Goal: Task Accomplishment & Management: Use online tool/utility

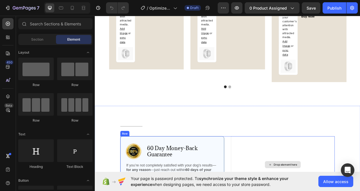
scroll to position [1216, 0]
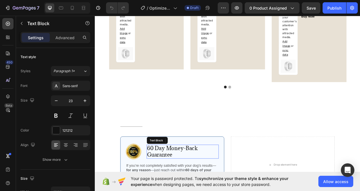
click at [167, 187] on p "60 Day Money-Back Guarantee" at bounding box center [206, 188] width 91 height 17
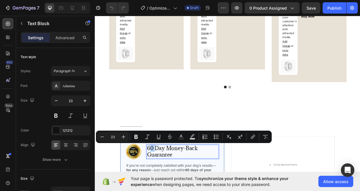
click at [166, 182] on p "60 Day Money-Back Guarantee" at bounding box center [206, 188] width 91 height 17
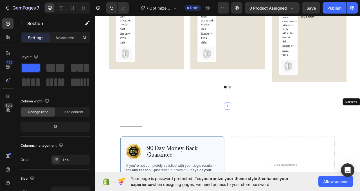
click at [259, 141] on div "Title Line Row Image 90 Day Money-Back Guarantee Text Block 0 Row If you’re not…" at bounding box center [264, 193] width 338 height 124
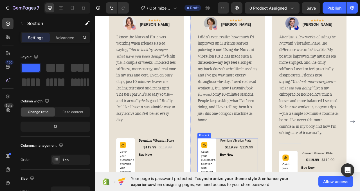
scroll to position [1026, 0]
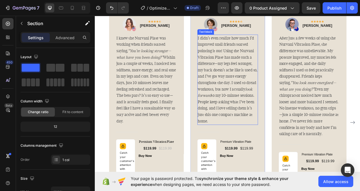
click at [259, 141] on p "I didn’t even realize how much I’d improved until friends started pointing it o…" at bounding box center [264, 97] width 76 height 113
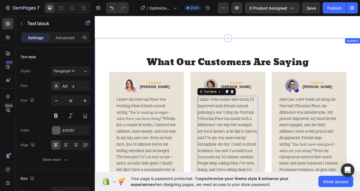
scroll to position [903, 0]
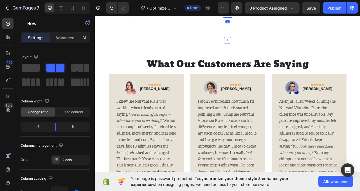
scroll to position [1081, 0]
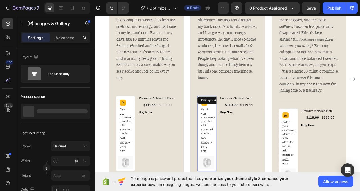
click at [242, 127] on div "Catch your customer's attention with attracted media. Add image or sync data" at bounding box center [237, 157] width 19 height 74
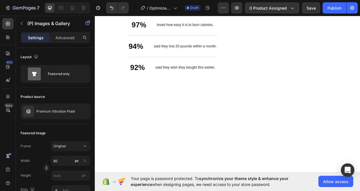
scroll to position [429, 0]
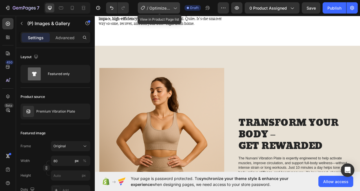
click at [173, 9] on div "/ Optimized Landing Page Template" at bounding box center [159, 7] width 42 height 11
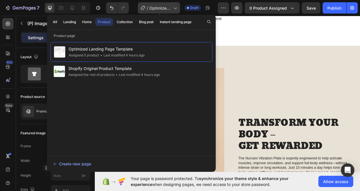
click at [173, 9] on div "/ Optimized Landing Page Template" at bounding box center [159, 7] width 42 height 11
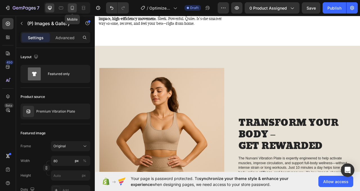
click at [69, 8] on div at bounding box center [72, 7] width 9 height 9
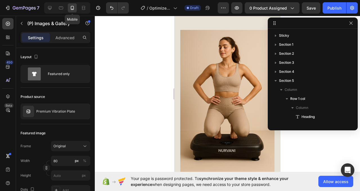
scroll to position [151, 0]
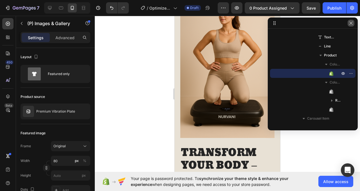
click at [350, 21] on icon "button" at bounding box center [351, 23] width 5 height 5
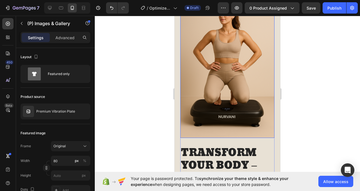
click at [190, 78] on img at bounding box center [227, 67] width 94 height 142
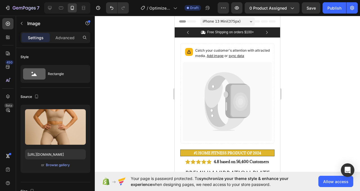
scroll to position [0, 0]
click at [246, 99] on icon at bounding box center [240, 101] width 15 height 19
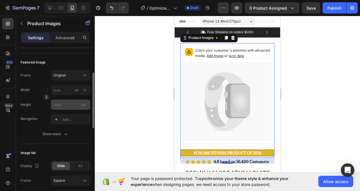
scroll to position [72, 0]
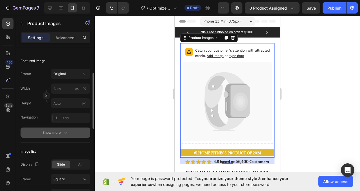
click at [60, 134] on div "Show more" at bounding box center [56, 133] width 26 height 6
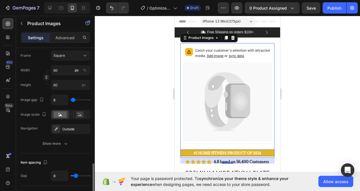
scroll to position [349, 0]
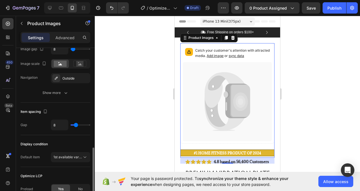
click at [203, 108] on icon at bounding box center [227, 101] width 89 height 79
click at [214, 56] on span "Add image" at bounding box center [215, 56] width 17 height 4
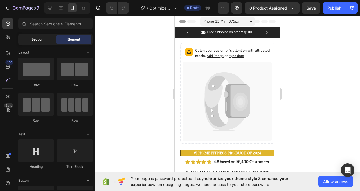
click at [42, 39] on span "Section" at bounding box center [37, 39] width 12 height 5
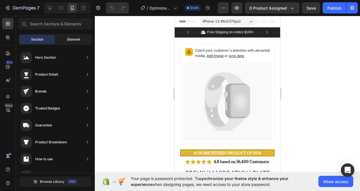
click at [81, 40] on div "Element" at bounding box center [73, 39] width 35 height 9
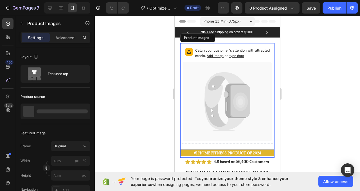
click at [214, 56] on span "Add image" at bounding box center [215, 56] width 17 height 4
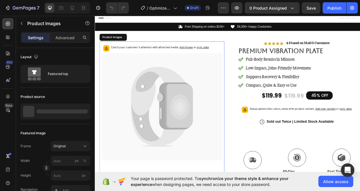
click at [157, 138] on icon at bounding box center [176, 112] width 70 height 62
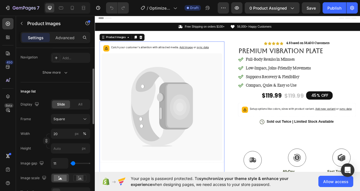
scroll to position [133, 0]
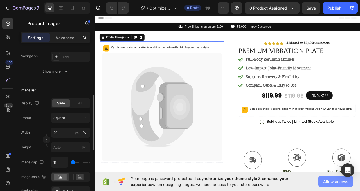
click at [333, 179] on span "Allow access" at bounding box center [336, 181] width 25 height 6
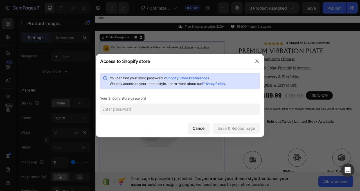
click at [173, 109] on input "text" at bounding box center [180, 108] width 160 height 11
paste input "idsucnuieniuewlkjndiuhsunkjsnuihdunjwnjknjnwed-ksjneiuynednsdjkcbcer.encsjknksd…"
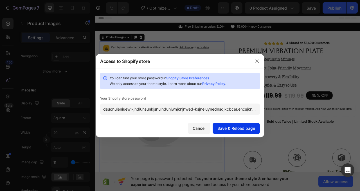
type input "idsucnuieniuewlkjndiuhsunkjsnuihdunjwnjknjnwed-ksjneiuynednsdjkcbcer.encsjknksd…"
click at [243, 129] on div "Save & Reload page" at bounding box center [237, 128] width 38 height 6
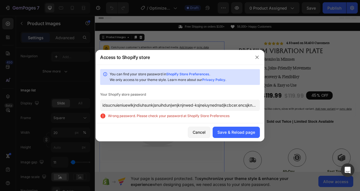
click at [241, 109] on input "idsucnuieniuewlkjndiuhsunkjsnuihdunjwnjknjnwed-ksjneiuynednsdjkcbcer.encsjknksd…" at bounding box center [180, 104] width 160 height 11
drag, startPoint x: 258, startPoint y: 105, endPoint x: 61, endPoint y: 102, distance: 197.1
click at [61, 102] on div "Access to Shopify store You can find your store password in Shopify Store Prefe…" at bounding box center [180, 95] width 360 height 191
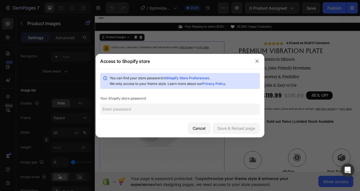
paste input "idsucnuieniuewlkjndiuhsunkjsnuihdunjwnjknjnwed-ksjneiuynednsdjkcbcer.encsjknksd…"
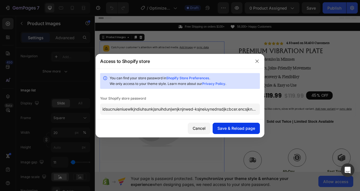
click at [229, 131] on div "Save & Reload page" at bounding box center [237, 128] width 38 height 6
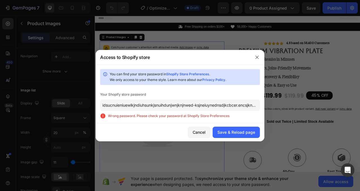
click at [171, 105] on input "idsucnuieniuewlkjndiuhsunkjsnuihdunjwnjknjnwed-ksjneiuynednsdjkcbcer.encsjknksd…" at bounding box center [180, 104] width 160 height 11
paste input "North@12345"
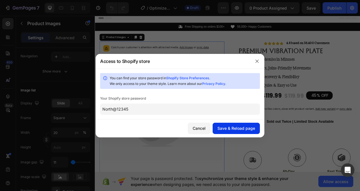
type input "North@12345"
click at [242, 129] on div "Save & Reload page" at bounding box center [237, 128] width 38 height 6
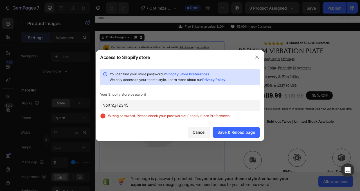
click at [171, 105] on input "North@12345" at bounding box center [180, 104] width 160 height 11
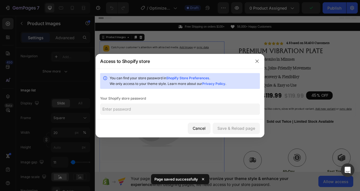
paste input "idsucnuieniuewlkjndiuhsunkjsnuihdunjwnjknjnwed-ksjneiuynednsdjkcbcer.encsjknksd…"
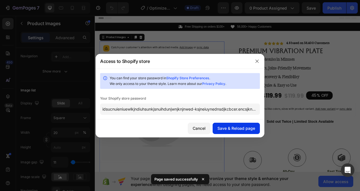
type input "idsucnuieniuewlkjndiuhsunkjsnuihdunjwnjknjnwed-ksjneiuynednsdjkcbcer.encsjknksd…"
click at [220, 123] on button "Save & Reload page" at bounding box center [236, 127] width 47 height 11
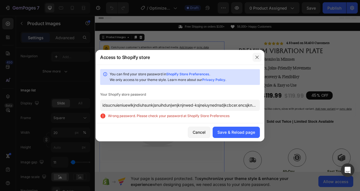
click at [257, 57] on icon "button" at bounding box center [257, 56] width 3 height 3
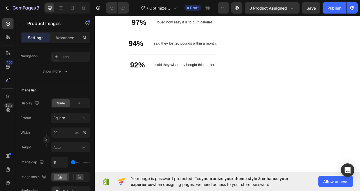
scroll to position [715, 0]
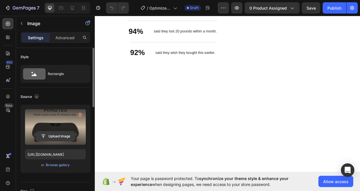
click at [56, 135] on input "file" at bounding box center [55, 136] width 39 height 10
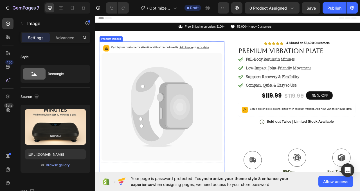
click at [222, 120] on icon at bounding box center [180, 132] width 154 height 136
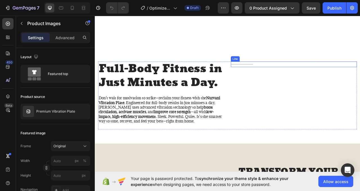
scroll to position [376, 0]
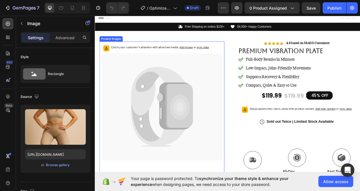
scroll to position [0, 0]
click at [161, 125] on icon at bounding box center [176, 112] width 70 height 62
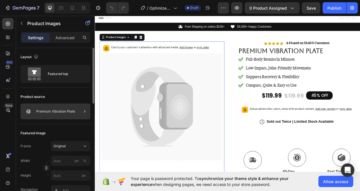
click at [76, 113] on div at bounding box center [83, 111] width 16 height 16
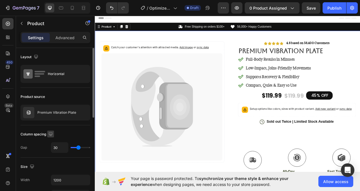
click at [50, 135] on icon "button" at bounding box center [51, 134] width 6 height 6
click at [71, 130] on div "Column spacing" at bounding box center [56, 134] width 70 height 9
click at [61, 35] on p "Advanced" at bounding box center [64, 38] width 19 height 6
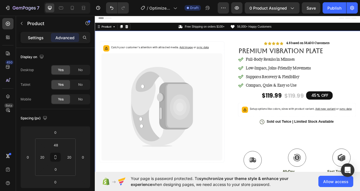
click at [40, 34] on div "Settings" at bounding box center [36, 37] width 28 height 9
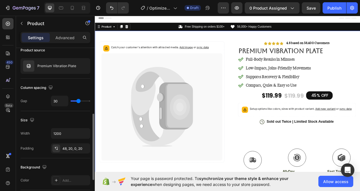
scroll to position [79, 0]
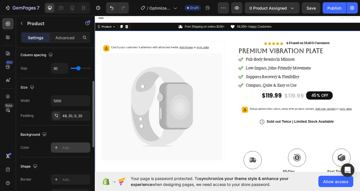
click at [55, 146] on icon at bounding box center [56, 147] width 5 height 5
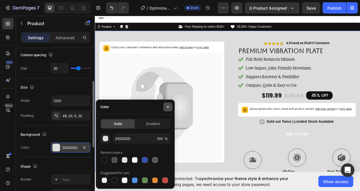
click at [167, 108] on icon "button" at bounding box center [168, 106] width 5 height 5
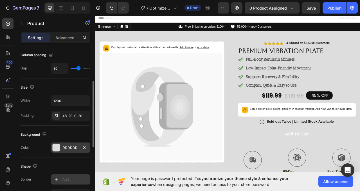
click at [58, 177] on icon at bounding box center [56, 179] width 5 height 5
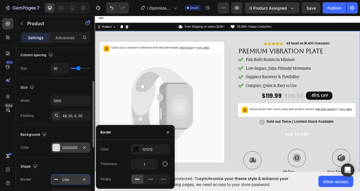
click at [55, 166] on div "Shape" at bounding box center [56, 166] width 70 height 9
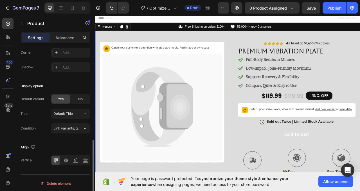
scroll to position [222, 0]
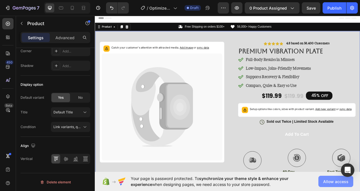
click at [120, 146] on span "Allow access" at bounding box center [105, 118] width 30 height 56
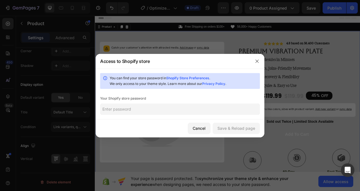
click at [194, 110] on input "text" at bounding box center [180, 108] width 160 height 11
click at [240, 127] on div "Save & Reload page" at bounding box center [237, 128] width 38 height 6
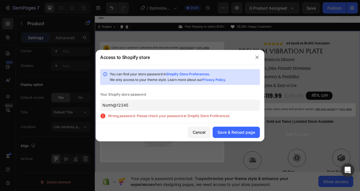
click at [186, 110] on input "North@12345" at bounding box center [180, 104] width 160 height 11
drag, startPoint x: 180, startPoint y: 105, endPoint x: 91, endPoint y: 105, distance: 89.8
click at [91, 105] on div "Access to Shopify store You can find your store password in Shopify Store Prefe…" at bounding box center [180, 95] width 360 height 191
paste input "nohcet"
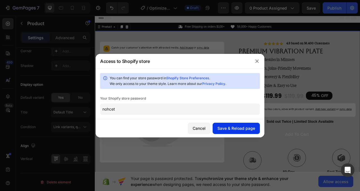
type input "nohcet"
click at [250, 129] on div "Save & Reload page" at bounding box center [237, 128] width 38 height 6
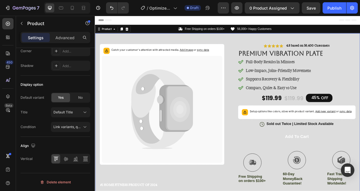
scroll to position [0, 0]
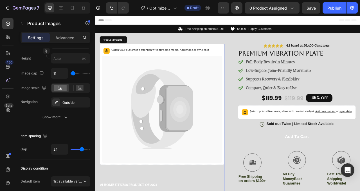
click at [206, 159] on icon at bounding box center [202, 133] width 35 height 56
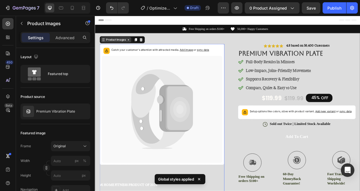
click at [140, 47] on icon at bounding box center [137, 46] width 5 height 5
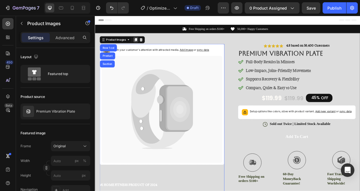
click at [145, 46] on icon at bounding box center [146, 46] width 5 height 5
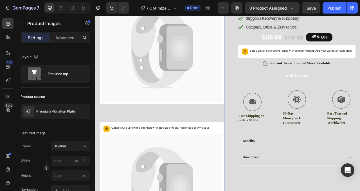
scroll to position [108, 0]
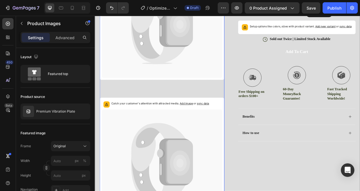
click at [201, 79] on icon at bounding box center [180, 27] width 154 height 136
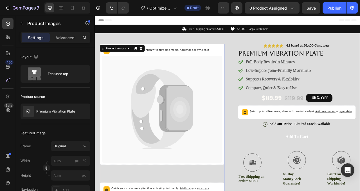
scroll to position [0, 0]
click at [210, 60] on span "Add image" at bounding box center [211, 59] width 17 height 4
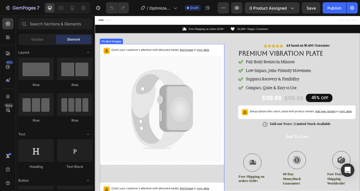
click at [239, 129] on icon at bounding box center [180, 134] width 154 height 136
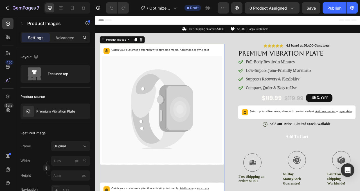
click at [230, 58] on span "sync data" at bounding box center [232, 59] width 15 height 4
click at [233, 58] on span "sync data" at bounding box center [232, 59] width 15 height 4
click at [215, 59] on span "Add image" at bounding box center [211, 59] width 17 height 4
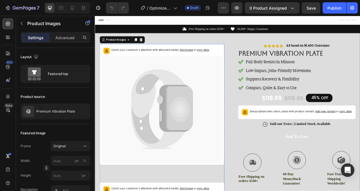
click at [232, 60] on span "sync data" at bounding box center [232, 59] width 15 height 4
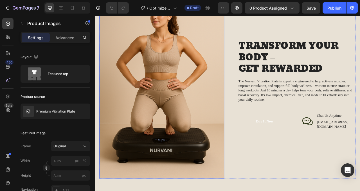
scroll to position [768, 0]
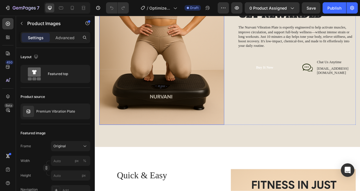
click at [217, 108] on img at bounding box center [180, 35] width 159 height 239
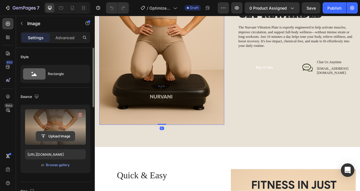
click at [61, 132] on input "file" at bounding box center [55, 136] width 39 height 10
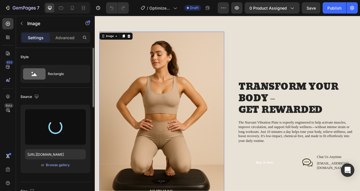
scroll to position [647, 0]
type input "https://cdn.shopify.com/s/files/1/0768/8690/0959/files/gempages_581793956925276…"
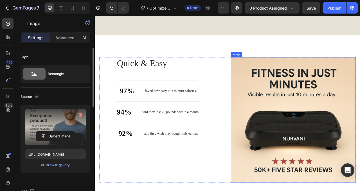
scroll to position [919, 0]
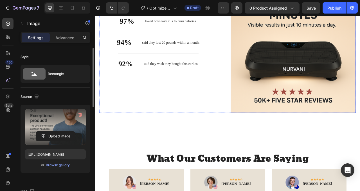
click at [313, 93] on img at bounding box center [347, 59] width 159 height 159
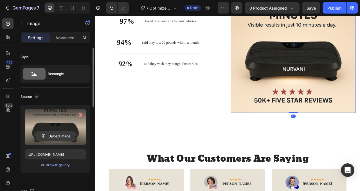
click at [67, 135] on input "file" at bounding box center [55, 136] width 39 height 10
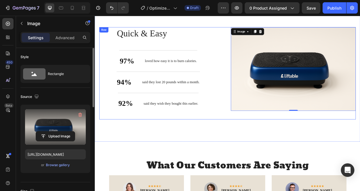
type input "https://cdn.shopify.com/s/files/1/0768/8690/0959/files/gempages_581793956925276…"
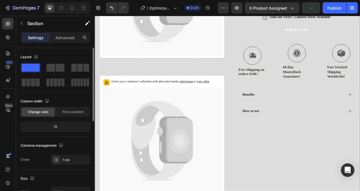
scroll to position [135, 0]
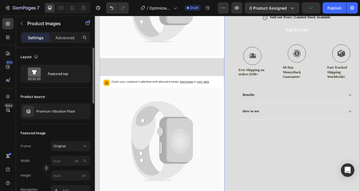
click at [194, 163] on icon at bounding box center [202, 174] width 35 height 56
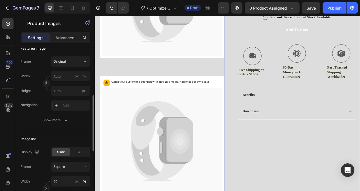
scroll to position [77, 0]
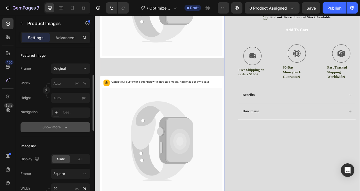
click at [59, 122] on button "Show more" at bounding box center [56, 127] width 70 height 10
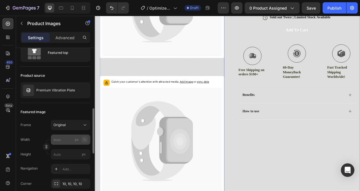
scroll to position [17, 0]
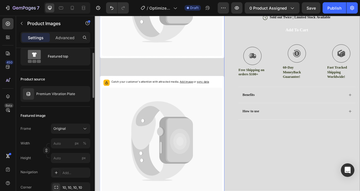
click at [193, 130] on icon at bounding box center [176, 154] width 70 height 61
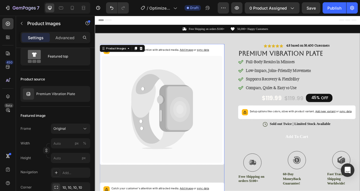
scroll to position [0, 0]
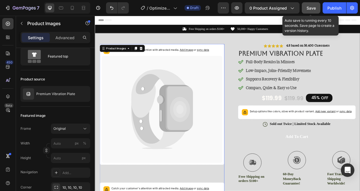
click at [315, 4] on button "Save" at bounding box center [311, 7] width 19 height 11
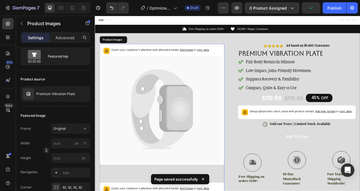
click at [210, 127] on icon at bounding box center [203, 135] width 26 height 32
click at [129, 46] on div "Product Images" at bounding box center [121, 46] width 27 height 5
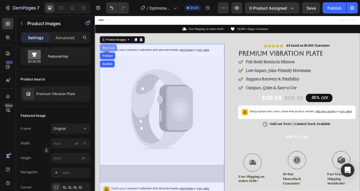
click at [116, 57] on div "Row 1 col" at bounding box center [111, 56] width 17 height 3
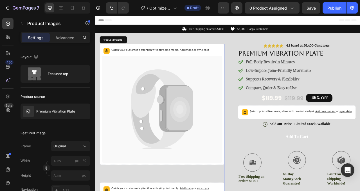
click at [158, 157] on icon at bounding box center [160, 135] width 39 height 91
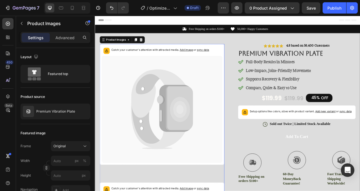
click at [158, 157] on icon at bounding box center [160, 135] width 39 height 91
click at [134, 46] on div "Product Images" at bounding box center [121, 46] width 27 height 5
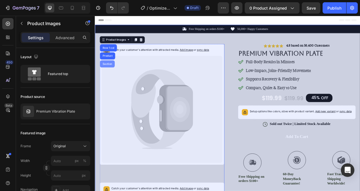
click at [112, 77] on div "Section" at bounding box center [110, 76] width 14 height 3
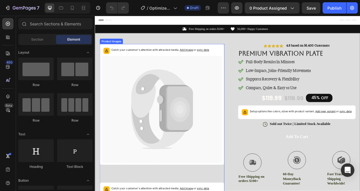
click at [183, 135] on icon at bounding box center [198, 134] width 42 height 60
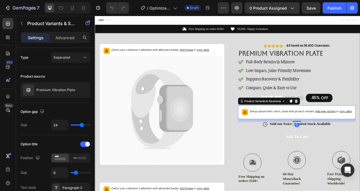
click at [221, 127] on icon at bounding box center [180, 134] width 154 height 136
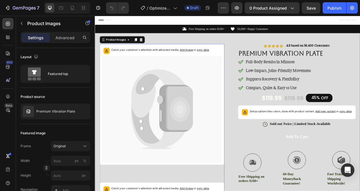
click at [210, 59] on span "Add image" at bounding box center [211, 59] width 17 height 4
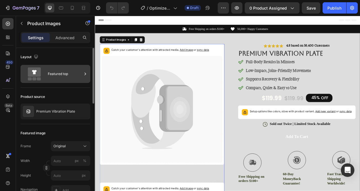
click at [66, 69] on div "Featured top" at bounding box center [65, 73] width 34 height 13
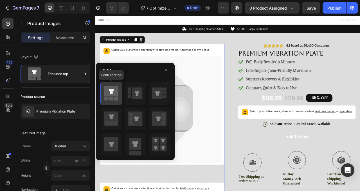
click at [115, 93] on icon at bounding box center [111, 91] width 14 height 10
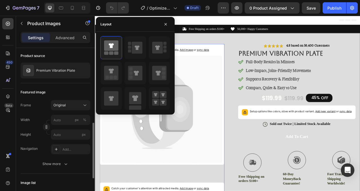
scroll to position [86, 0]
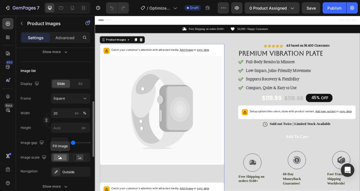
scroll to position [182, 0]
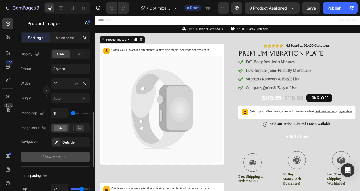
click at [62, 157] on div "Show more" at bounding box center [56, 157] width 26 height 6
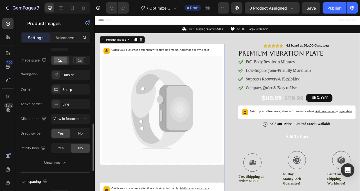
scroll to position [250, 0]
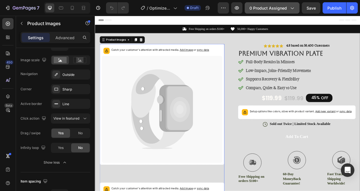
click at [275, 8] on span "0 product assigned" at bounding box center [268, 8] width 37 height 6
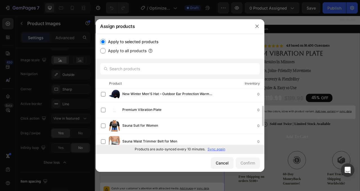
scroll to position [50, 0]
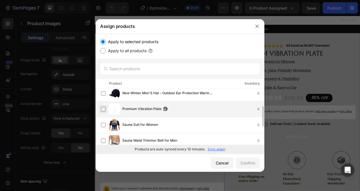
click at [104, 108] on label at bounding box center [103, 109] width 5 height 5
click at [248, 159] on button "Confirm" at bounding box center [248, 162] width 24 height 11
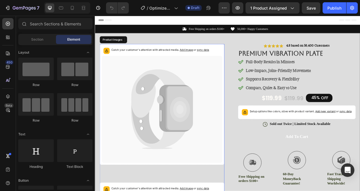
click at [208, 59] on span "Add image" at bounding box center [211, 59] width 17 height 4
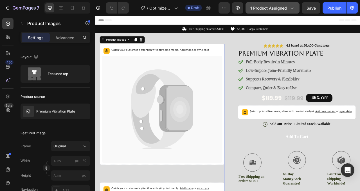
click at [264, 10] on span "1 product assigned" at bounding box center [269, 8] width 37 height 6
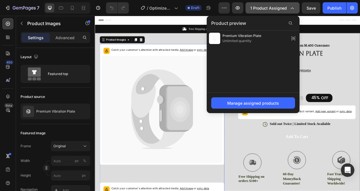
click at [264, 10] on span "1 product assigned" at bounding box center [269, 8] width 37 height 6
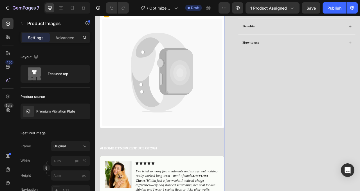
scroll to position [213, 0]
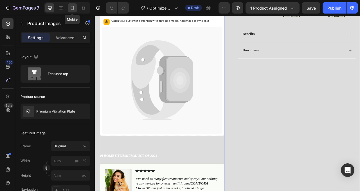
click at [74, 8] on icon at bounding box center [73, 8] width 6 height 6
type input "60"
type input "8"
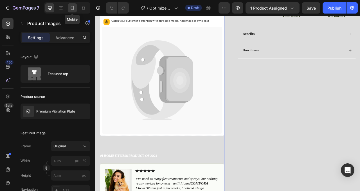
type input "8"
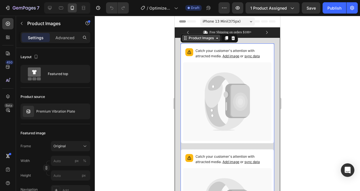
click at [214, 37] on div "Product Images" at bounding box center [201, 37] width 27 height 5
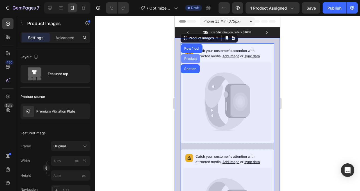
click at [197, 60] on div "Product" at bounding box center [190, 58] width 19 height 9
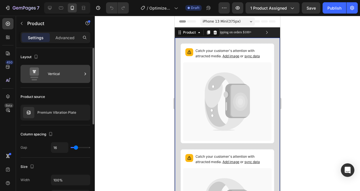
click at [63, 80] on div "Vertical" at bounding box center [65, 73] width 34 height 13
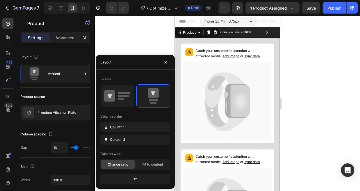
click at [122, 35] on div at bounding box center [228, 103] width 266 height 175
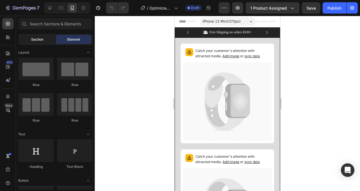
click at [52, 43] on div "Section" at bounding box center [36, 39] width 35 height 9
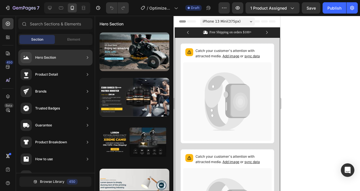
click at [74, 60] on div "Hero Section" at bounding box center [55, 58] width 74 height 16
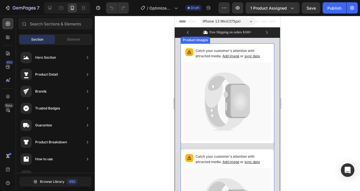
click at [231, 85] on icon at bounding box center [238, 100] width 24 height 34
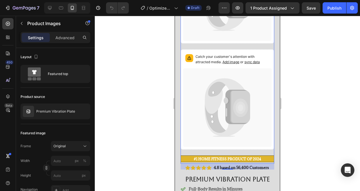
scroll to position [124, 0]
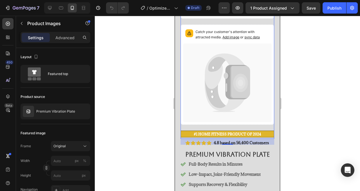
click at [231, 85] on icon at bounding box center [238, 82] width 17 height 32
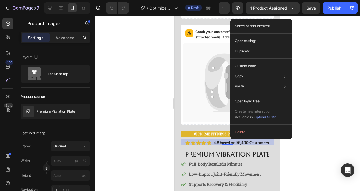
click at [304, 58] on div at bounding box center [228, 103] width 266 height 175
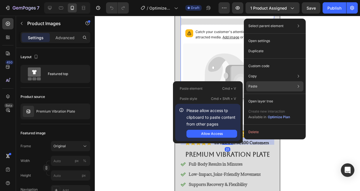
click at [257, 87] on p "Paste" at bounding box center [253, 86] width 9 height 5
click at [217, 130] on button "Allow Access" at bounding box center [212, 134] width 51 height 8
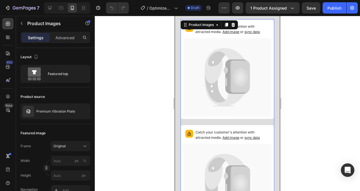
scroll to position [26, 0]
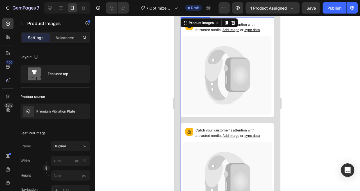
click at [241, 83] on icon at bounding box center [240, 75] width 15 height 18
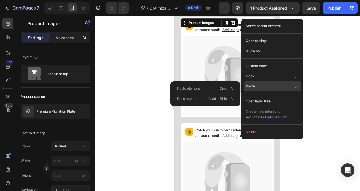
click at [249, 87] on p "Paste" at bounding box center [250, 86] width 9 height 5
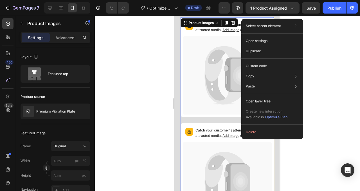
click at [226, 54] on icon at bounding box center [227, 75] width 89 height 79
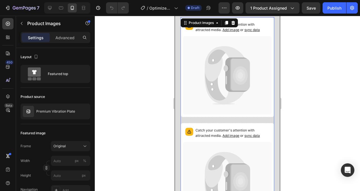
click at [231, 112] on icon at bounding box center [227, 75] width 89 height 79
click at [291, 105] on div at bounding box center [228, 103] width 266 height 175
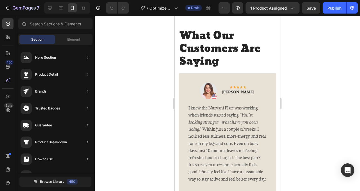
scroll to position [1232, 0]
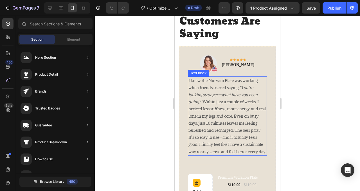
click at [221, 84] on p "I knew the Nurvani Plate was working when friends started saying, “You’re looki…" at bounding box center [228, 116] width 78 height 78
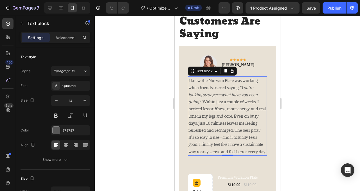
click at [221, 84] on p "I knew the Nurvani Plate was working when friends started saying, “You’re looki…" at bounding box center [228, 116] width 78 height 78
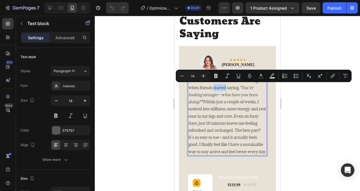
click at [224, 100] on p "I knew the Nurvani Plate was working when friends started saying, “You’re looki…" at bounding box center [228, 116] width 78 height 78
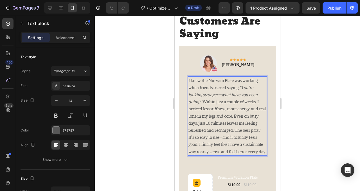
click at [221, 77] on p "I knew the Nurvani Plate was working when friends started saying, “You’re looki…" at bounding box center [228, 116] width 78 height 78
click at [225, 81] on p "I knew the Nurvani Plate was working when friends started saying, “You’re looki…" at bounding box center [228, 116] width 78 height 78
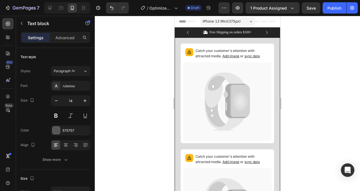
scroll to position [0, 0]
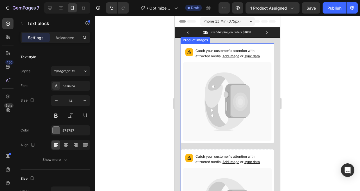
click at [245, 75] on icon at bounding box center [227, 101] width 89 height 79
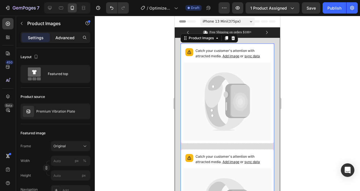
click at [64, 39] on p "Advanced" at bounding box center [64, 38] width 19 height 6
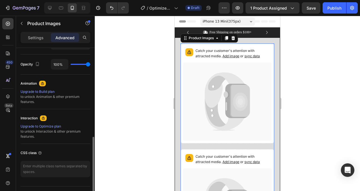
scroll to position [232, 0]
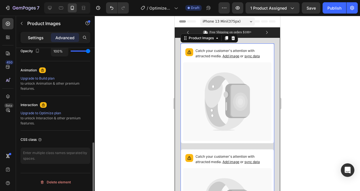
click at [36, 36] on p "Settings" at bounding box center [36, 38] width 16 height 6
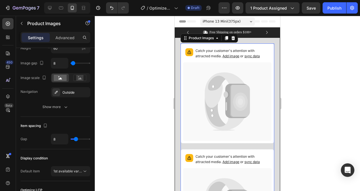
click at [41, 42] on div "Settings Advanced" at bounding box center [56, 37] width 70 height 11
click at [167, 92] on div at bounding box center [228, 103] width 266 height 175
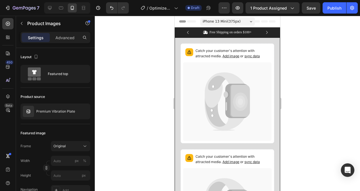
click at [212, 103] on icon at bounding box center [225, 89] width 40 height 35
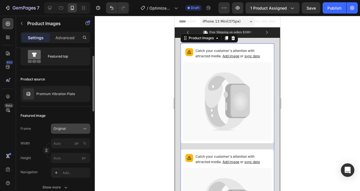
scroll to position [19, 0]
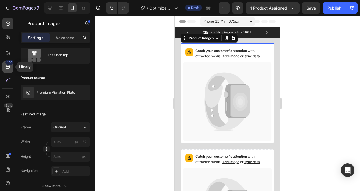
click at [9, 68] on icon at bounding box center [8, 67] width 4 height 4
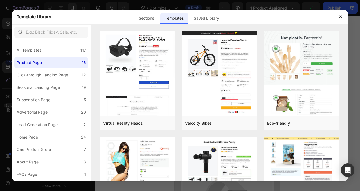
click at [7, 84] on div at bounding box center [180, 95] width 360 height 191
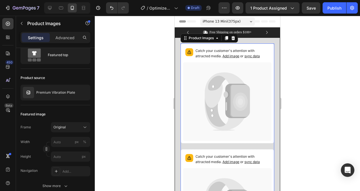
click at [234, 135] on icon at bounding box center [227, 101] width 89 height 79
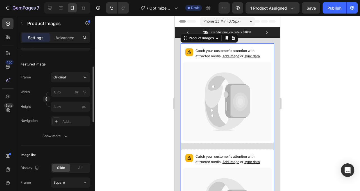
scroll to position [52, 0]
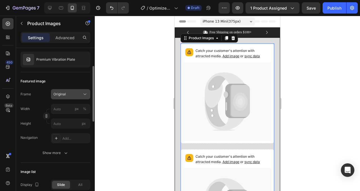
click at [68, 93] on div "Original" at bounding box center [68, 94] width 28 height 5
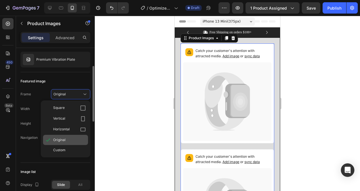
click at [72, 137] on div "Original" at bounding box center [69, 139] width 33 height 5
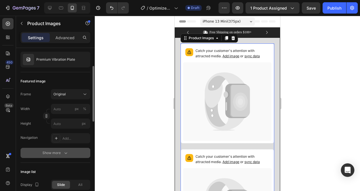
click at [68, 152] on icon "button" at bounding box center [66, 153] width 6 height 6
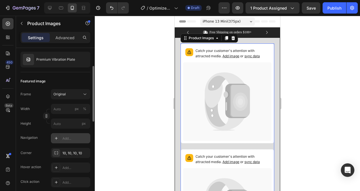
click at [57, 140] on icon at bounding box center [56, 138] width 5 height 5
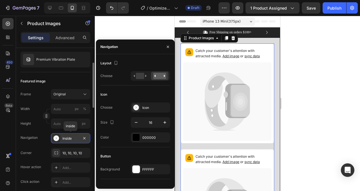
click at [57, 140] on icon at bounding box center [57, 138] width 6 height 6
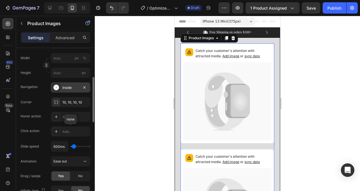
scroll to position [104, 0]
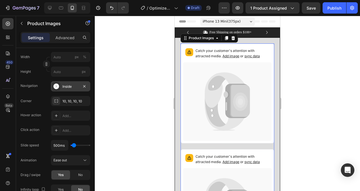
click at [223, 56] on span "Add image" at bounding box center [231, 56] width 17 height 4
click at [195, 72] on icon at bounding box center [227, 101] width 89 height 79
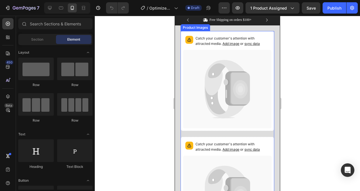
scroll to position [15, 0]
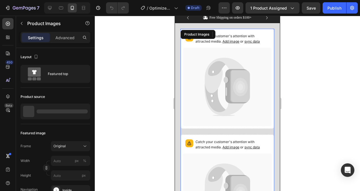
click at [259, 115] on icon at bounding box center [227, 87] width 89 height 79
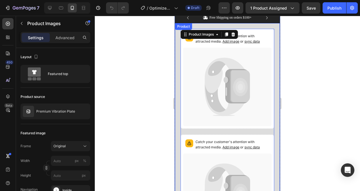
click at [164, 148] on div at bounding box center [228, 103] width 266 height 175
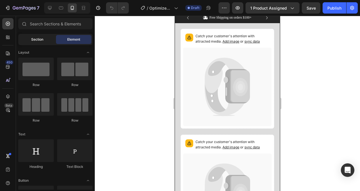
click at [43, 38] on span "Section" at bounding box center [37, 39] width 12 height 5
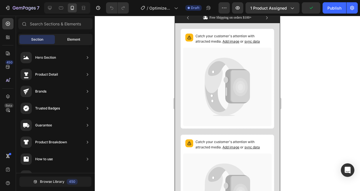
click at [65, 41] on div "Element" at bounding box center [73, 39] width 35 height 9
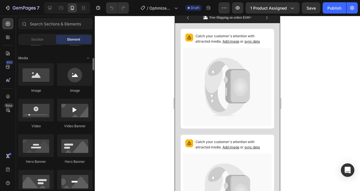
scroll to position [171, 0]
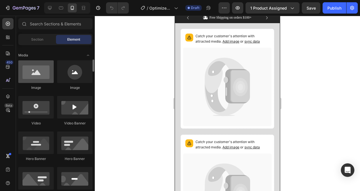
click at [39, 74] on div at bounding box center [35, 71] width 35 height 23
click at [45, 83] on div "Image" at bounding box center [35, 75] width 35 height 30
click at [41, 75] on div at bounding box center [35, 71] width 35 height 23
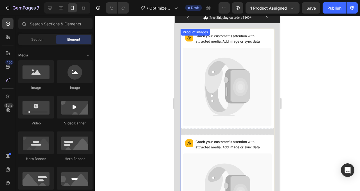
click at [206, 83] on icon at bounding box center [225, 74] width 40 height 35
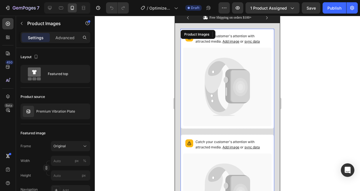
click at [223, 147] on span "Add image" at bounding box center [231, 147] width 17 height 4
click at [218, 35] on icon at bounding box center [217, 34] width 5 height 5
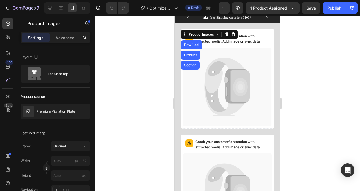
click at [156, 106] on div at bounding box center [228, 103] width 266 height 175
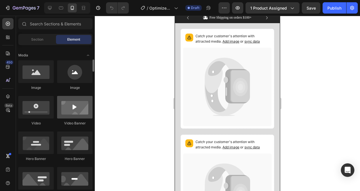
scroll to position [205, 0]
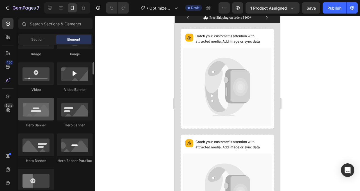
click at [45, 113] on div at bounding box center [35, 109] width 35 height 23
click at [36, 109] on div at bounding box center [35, 109] width 35 height 23
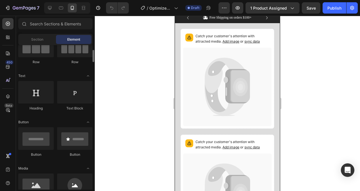
scroll to position [0, 0]
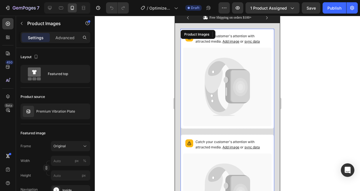
click at [221, 90] on icon at bounding box center [227, 87] width 89 height 79
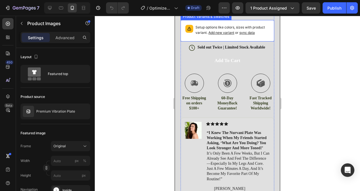
scroll to position [320, 0]
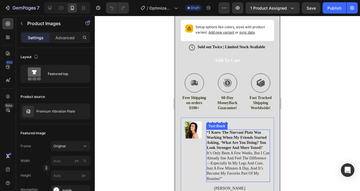
click at [234, 134] on strong "“i knew the nurvani plate was working when my friends started asking, ‘what are…" at bounding box center [237, 140] width 60 height 20
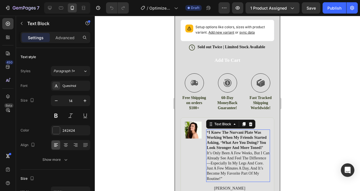
click at [234, 134] on strong "“i knew the nurvani plate was working when my friends started asking, ‘what are…" at bounding box center [237, 140] width 60 height 20
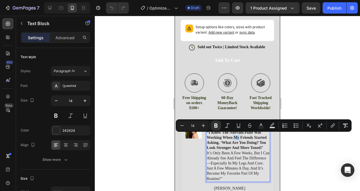
click at [244, 135] on strong "“i knew the nurvani plate was working when my friends started asking, ‘what are…" at bounding box center [237, 140] width 60 height 20
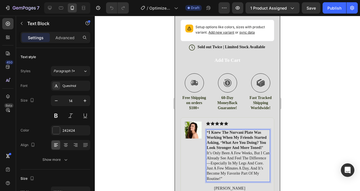
click at [241, 132] on strong "“i knew the nurvani plate was working when my friends started asking, ‘what are…" at bounding box center [237, 140] width 60 height 20
click at [244, 132] on strong "“i knew the nurvani plate was working when my friends started asking, ‘what are…" at bounding box center [237, 140] width 60 height 20
click at [222, 97] on p "60-Day MoneyBack Guarantee!" at bounding box center [228, 102] width 26 height 15
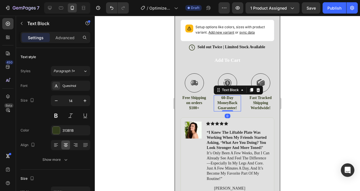
click at [222, 97] on p "60-Day MoneyBack Guarantee!" at bounding box center [228, 102] width 26 height 15
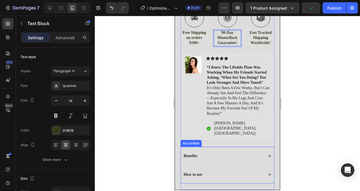
scroll to position [385, 0]
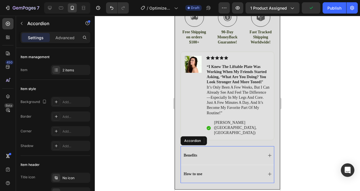
click at [259, 152] on div "Benefits" at bounding box center [223, 155] width 80 height 7
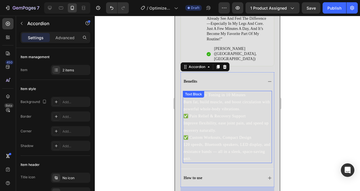
scroll to position [459, 0]
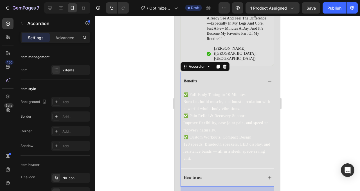
click at [258, 174] on div "How to use" at bounding box center [223, 177] width 80 height 7
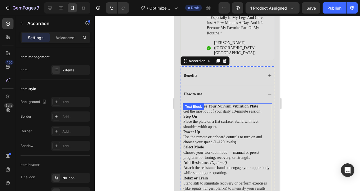
scroll to position [466, 0]
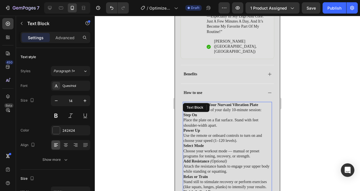
click at [228, 102] on strong "How to Use Your Nurvani Vibration Plate" at bounding box center [223, 104] width 70 height 4
click at [210, 103] on div "Text Block" at bounding box center [196, 107] width 27 height 9
click at [240, 112] on p "Step On Place the plate on a flat surface. Stand with feet shoulder-width apart." at bounding box center [228, 119] width 88 height 15
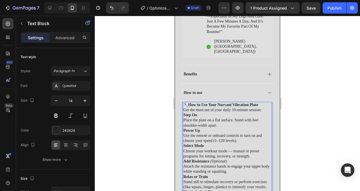
click at [225, 102] on strong "How to Use Your Nurvani Vibration Plate" at bounding box center [223, 104] width 70 height 4
click at [196, 113] on strong "Step On" at bounding box center [191, 115] width 14 height 4
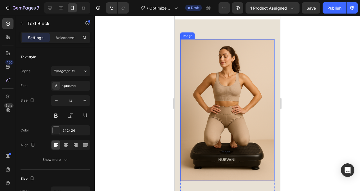
scroll to position [761, 0]
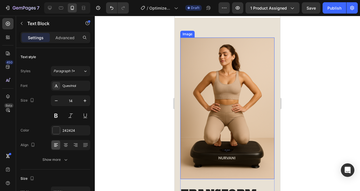
click at [209, 150] on img at bounding box center [227, 108] width 94 height 142
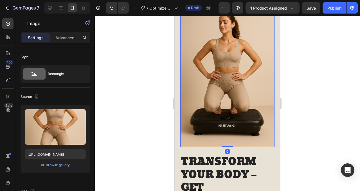
scroll to position [833, 0]
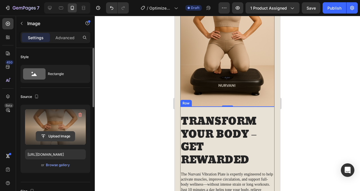
click at [63, 131] on button "Upload Image" at bounding box center [55, 136] width 39 height 10
click at [65, 137] on input "file" at bounding box center [55, 136] width 39 height 10
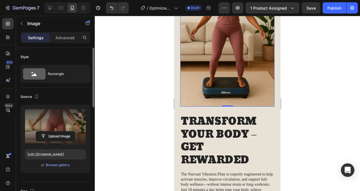
type input "https://cdn.shopify.com/s/files/1/0768/8690/0959/files/gempages_581793956925276…"
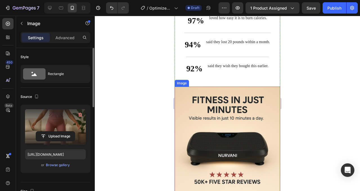
scroll to position [1153, 0]
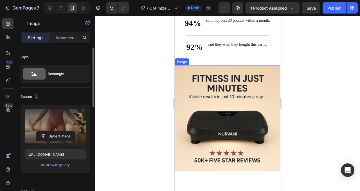
click at [256, 157] on img at bounding box center [228, 118] width 106 height 106
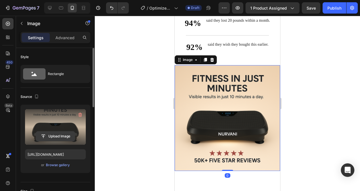
click at [54, 138] on input "file" at bounding box center [55, 136] width 39 height 10
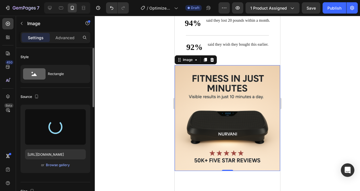
type input "https://cdn.shopify.com/s/files/1/0768/8690/0959/files/gempages_581793956925276…"
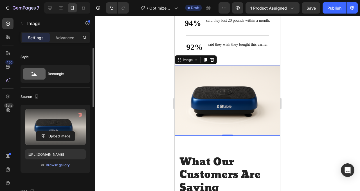
click at [161, 128] on div at bounding box center [228, 103] width 266 height 175
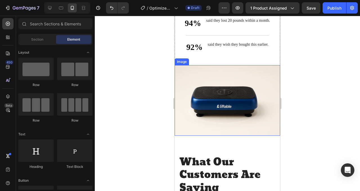
click at [185, 117] on img at bounding box center [228, 100] width 106 height 70
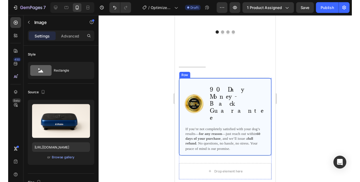
scroll to position [1431, 0]
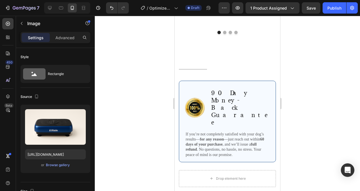
click at [148, 138] on div at bounding box center [228, 103] width 266 height 175
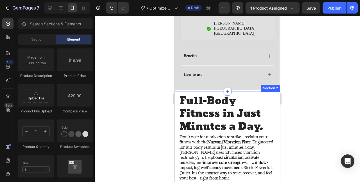
scroll to position [484, 0]
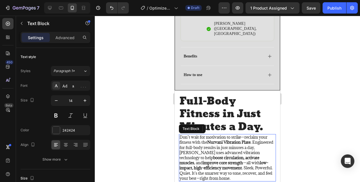
click at [220, 139] on strong "Nurvani Vibration Plate" at bounding box center [229, 141] width 43 height 5
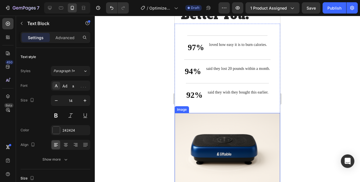
scroll to position [861, 0]
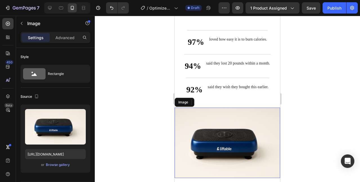
click at [251, 137] on img at bounding box center [228, 143] width 106 height 70
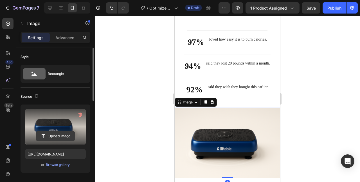
click at [72, 135] on input "file" at bounding box center [55, 136] width 39 height 10
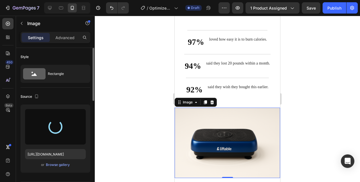
type input "https://cdn.shopify.com/s/files/1/0768/8690/0959/files/gempages_581793956925276…"
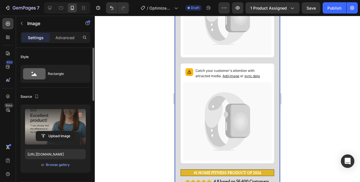
scroll to position [57, 0]
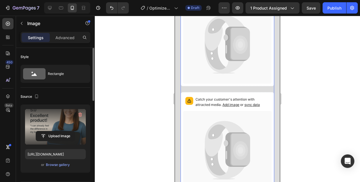
click at [239, 122] on icon at bounding box center [227, 150] width 89 height 79
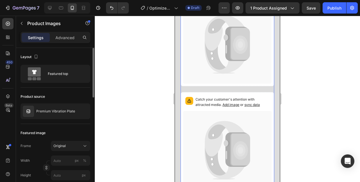
click at [239, 122] on icon at bounding box center [227, 150] width 89 height 79
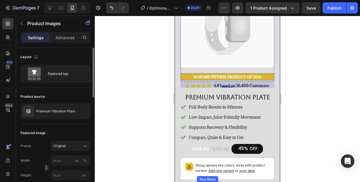
scroll to position [176, 0]
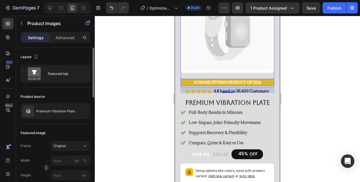
click at [255, 34] on icon at bounding box center [227, 31] width 89 height 79
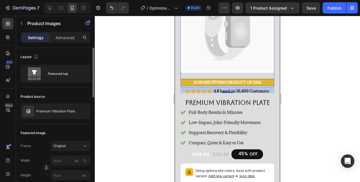
click at [255, 34] on icon at bounding box center [227, 31] width 89 height 79
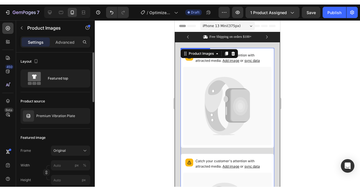
scroll to position [0, 0]
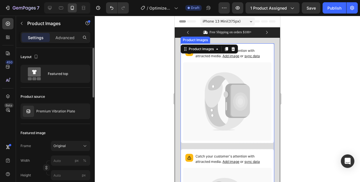
click at [223, 56] on span "Add image" at bounding box center [231, 56] width 17 height 4
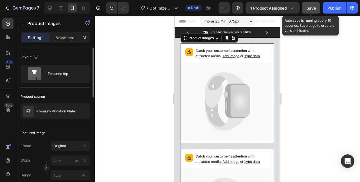
click at [306, 8] on button "Save" at bounding box center [311, 7] width 19 height 11
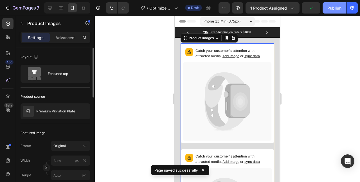
click at [340, 11] on button "Publish" at bounding box center [335, 7] width 24 height 11
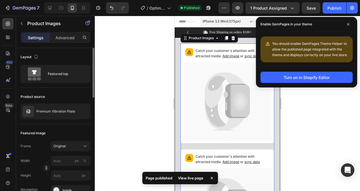
click at [189, 177] on div "View live page" at bounding box center [191, 178] width 32 height 8
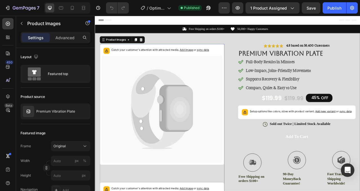
click at [210, 59] on span "Add image" at bounding box center [211, 59] width 17 height 4
click at [230, 59] on span "sync data" at bounding box center [232, 59] width 15 height 4
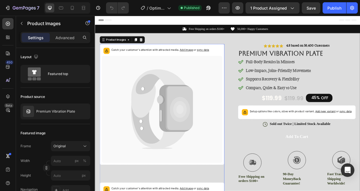
click at [230, 59] on span "sync data" at bounding box center [232, 59] width 15 height 4
click at [136, 48] on icon at bounding box center [137, 46] width 5 height 5
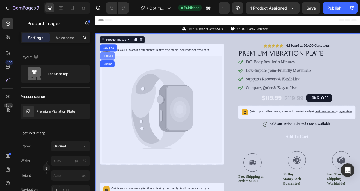
click at [119, 67] on div "Product" at bounding box center [110, 66] width 19 height 9
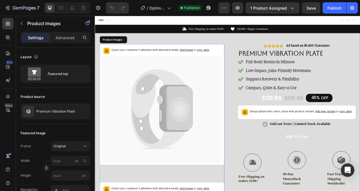
click at [127, 57] on p "Catch your customer's attention with attracted media. Add image or sync data" at bounding box center [178, 59] width 124 height 6
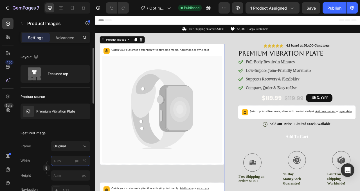
click at [62, 159] on input "px %" at bounding box center [70, 160] width 39 height 10
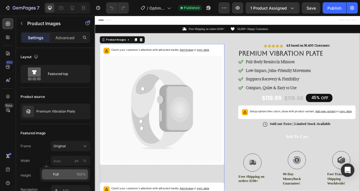
click at [64, 175] on p "Full 100%" at bounding box center [69, 173] width 33 height 5
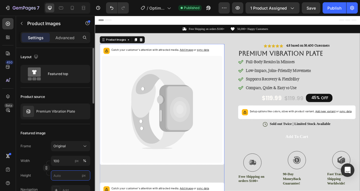
click at [64, 175] on input "px" at bounding box center [70, 175] width 39 height 10
click at [62, 164] on input "100" at bounding box center [70, 160] width 39 height 10
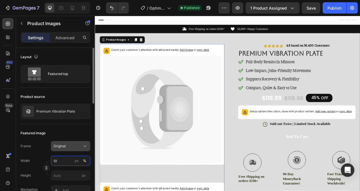
type input "1"
click at [67, 131] on div "Featured image" at bounding box center [56, 132] width 70 height 9
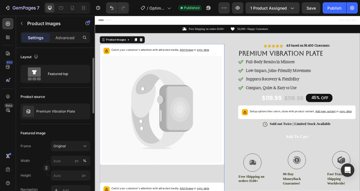
type input "1"
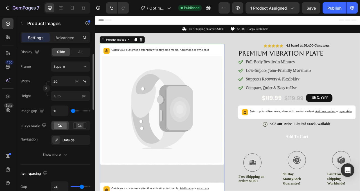
scroll to position [185, 0]
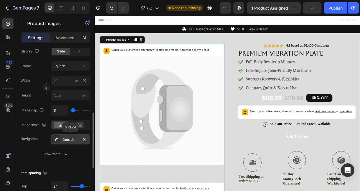
click at [55, 139] on icon at bounding box center [56, 139] width 5 height 5
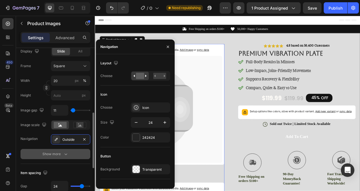
click at [66, 151] on icon "button" at bounding box center [66, 154] width 6 height 6
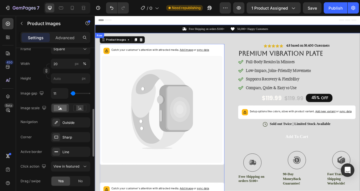
scroll to position [0, 0]
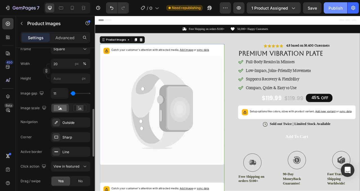
click at [335, 7] on div "Publish" at bounding box center [336, 8] width 14 height 6
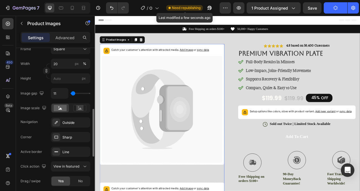
click at [188, 8] on span "Need republishing" at bounding box center [186, 7] width 29 height 5
click at [211, 95] on icon at bounding box center [180, 134] width 154 height 136
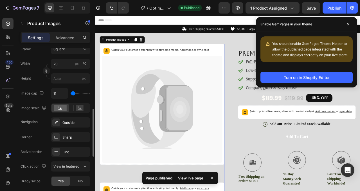
click at [199, 176] on div "View live page" at bounding box center [191, 178] width 32 height 8
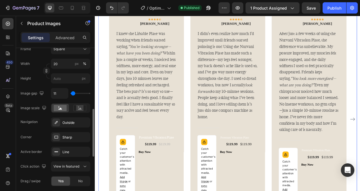
scroll to position [1079, 0]
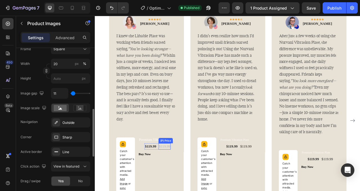
click at [179, 182] on div "$119.99" at bounding box center [183, 182] width 15 height 8
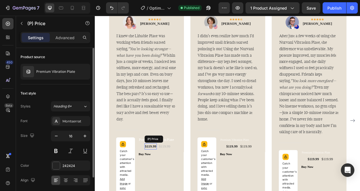
click at [165, 178] on div "$119.99" at bounding box center [165, 182] width 15 height 8
click at [163, 178] on div "$119.99" at bounding box center [165, 182] width 15 height 8
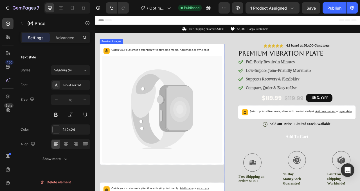
click at [195, 115] on icon at bounding box center [202, 133] width 35 height 56
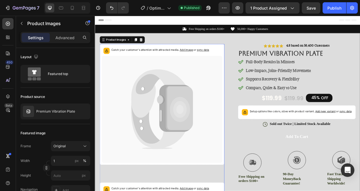
click at [193, 102] on icon at bounding box center [176, 114] width 70 height 61
click at [212, 58] on span "Add image" at bounding box center [211, 59] width 17 height 4
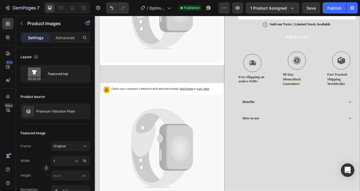
scroll to position [165, 0]
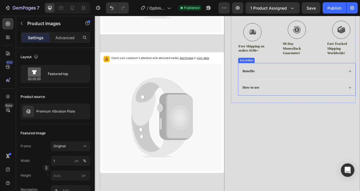
click at [322, 111] on div "How to use" at bounding box center [347, 107] width 131 height 8
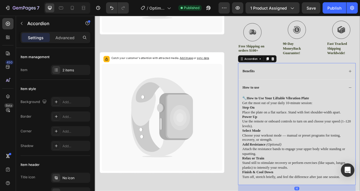
click at [322, 111] on div "How to use" at bounding box center [347, 107] width 131 height 8
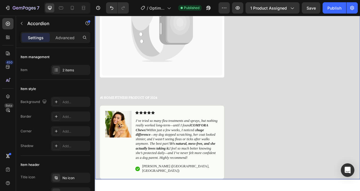
scroll to position [332, 0]
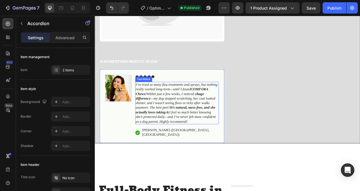
click at [239, 126] on icon "I’ve tried so many flea treatments and sprays, but nothing really worked long-t…" at bounding box center [199, 127] width 104 height 52
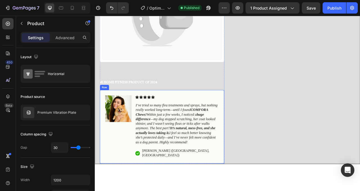
scroll to position [306, 0]
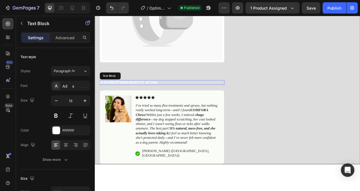
click at [174, 100] on strong "#1 Home fitness Product of 2024" at bounding box center [137, 100] width 73 height 5
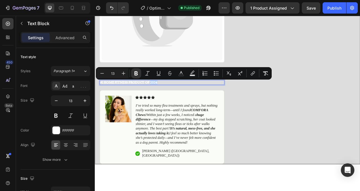
click at [174, 100] on strong "#1 Home fitness Product of 2024" at bounding box center [137, 100] width 73 height 5
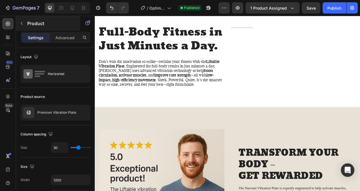
scroll to position [360, 0]
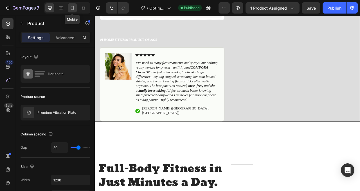
drag, startPoint x: 70, startPoint y: 7, endPoint x: 6, endPoint y: 70, distance: 89.6
click at [70, 7] on icon at bounding box center [73, 8] width 6 height 6
type input "100%"
type input "16"
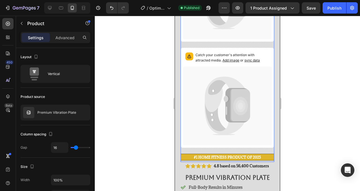
scroll to position [113, 0]
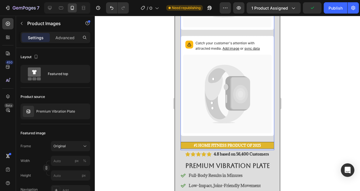
click at [227, 118] on icon at bounding box center [225, 103] width 41 height 37
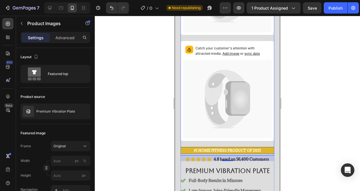
scroll to position [90, 0]
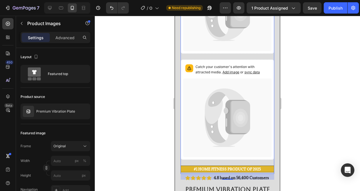
click at [222, 80] on icon at bounding box center [227, 117] width 89 height 79
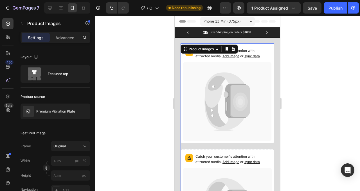
scroll to position [0, 0]
click at [201, 126] on icon at bounding box center [227, 101] width 89 height 79
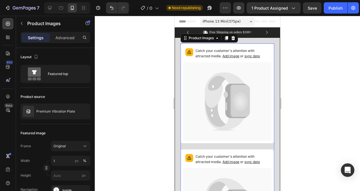
click at [225, 98] on icon at bounding box center [227, 101] width 89 height 79
click at [188, 52] on icon at bounding box center [190, 52] width 6 height 6
click at [223, 57] on span "Add image" at bounding box center [231, 56] width 17 height 4
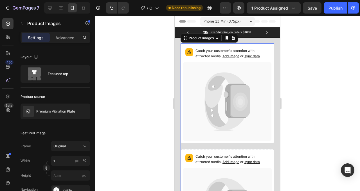
click at [223, 56] on span "Add image" at bounding box center [231, 56] width 17 height 4
click at [245, 56] on span "sync data" at bounding box center [252, 56] width 15 height 4
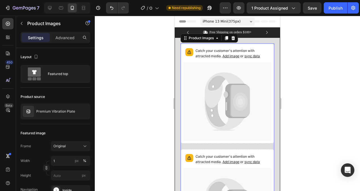
click at [245, 56] on span "sync data" at bounding box center [252, 56] width 15 height 4
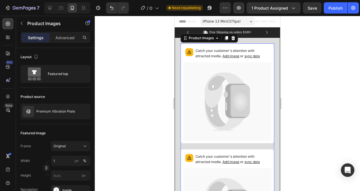
click at [245, 56] on span "sync data" at bounding box center [252, 56] width 15 height 4
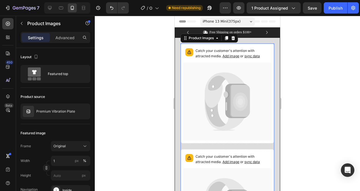
click at [245, 56] on span "sync data" at bounding box center [252, 56] width 15 height 4
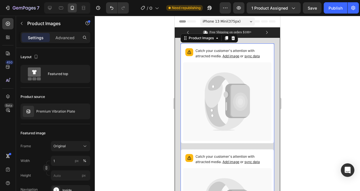
click at [245, 57] on span "sync data" at bounding box center [252, 56] width 15 height 4
click at [245, 55] on span "sync data" at bounding box center [252, 56] width 15 height 4
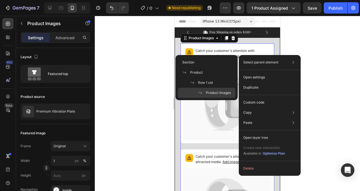
click at [346, 31] on div at bounding box center [228, 103] width 266 height 175
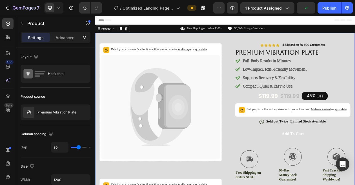
click at [180, 20] on div "Header" at bounding box center [263, 21] width 329 height 11
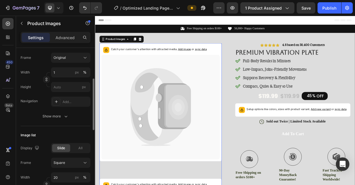
scroll to position [89, 0]
click at [56, 102] on icon at bounding box center [56, 101] width 5 height 5
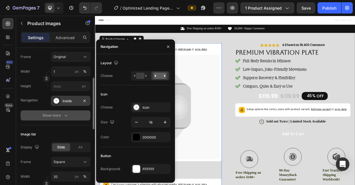
click at [56, 116] on div "Show more" at bounding box center [56, 116] width 26 height 6
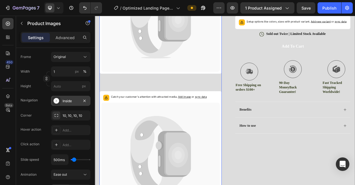
scroll to position [43, 0]
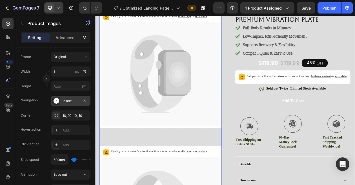
click at [53, 11] on span at bounding box center [49, 7] width 9 height 9
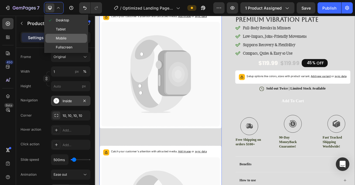
click at [61, 38] on span "Mobile" at bounding box center [61, 38] width 11 height 6
type input "60"
type input "8"
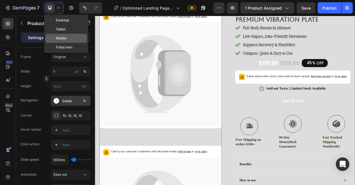
type input "8"
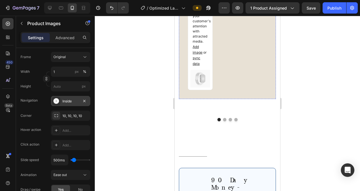
scroll to position [1214, 0]
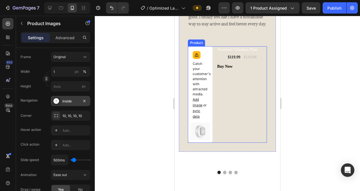
click at [242, 122] on div "Premium Vibration Plate (P) Title $119.99 (P) Price (P) Price $119.99 (P) Price…" at bounding box center [242, 94] width 50 height 96
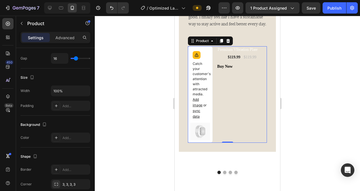
scroll to position [0, 0]
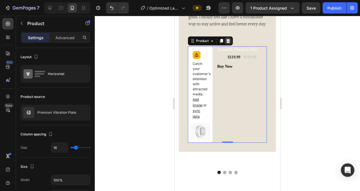
click at [230, 43] on icon at bounding box center [228, 41] width 5 height 5
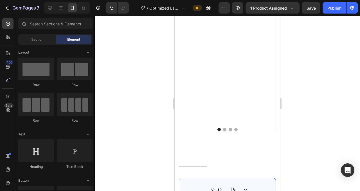
scroll to position [1228, 0]
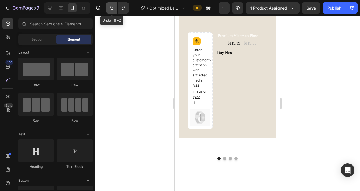
click at [112, 5] on icon "Undo/Redo" at bounding box center [112, 8] width 6 height 6
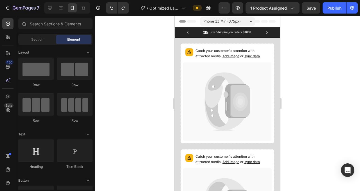
scroll to position [0, 0]
click at [223, 9] on icon "button" at bounding box center [225, 8] width 6 height 6
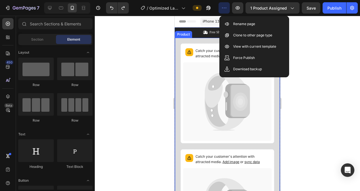
click at [151, 105] on div at bounding box center [228, 103] width 266 height 175
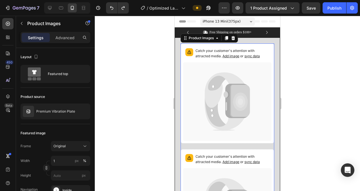
click at [223, 55] on span "Add image" at bounding box center [231, 56] width 17 height 4
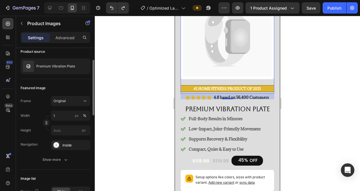
scroll to position [45, 0]
click at [56, 147] on icon at bounding box center [57, 145] width 6 height 6
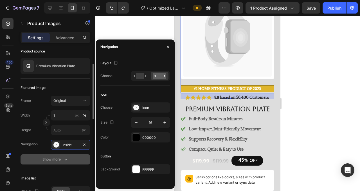
click at [63, 159] on icon "button" at bounding box center [66, 159] width 6 height 6
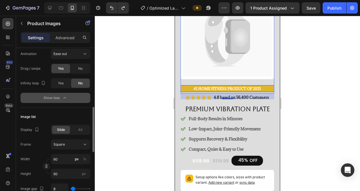
scroll to position [210, 0]
click at [79, 125] on div "Slide All" at bounding box center [70, 129] width 39 height 10
click at [81, 130] on span "All" at bounding box center [80, 129] width 4 height 5
click at [59, 128] on span "Slide" at bounding box center [61, 129] width 8 height 5
click at [40, 127] on button "button" at bounding box center [37, 129] width 7 height 7
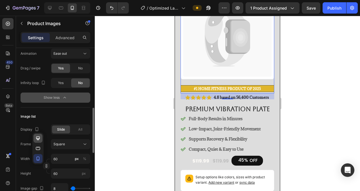
click at [39, 137] on icon "button" at bounding box center [38, 138] width 6 height 6
type input "20"
type input "11"
type input "24"
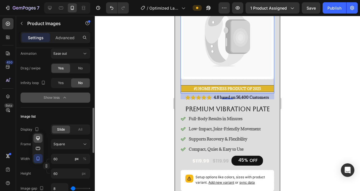
type input "24"
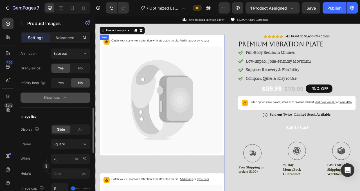
scroll to position [11, 0]
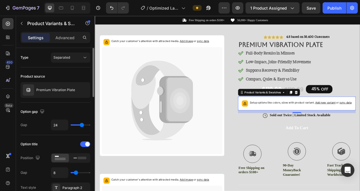
click at [237, 50] on span "sync data" at bounding box center [232, 48] width 15 height 4
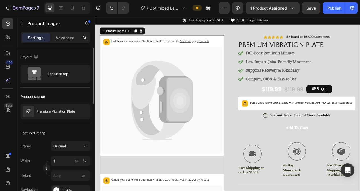
click at [233, 46] on span "sync data" at bounding box center [232, 48] width 15 height 4
click at [90, 23] on button "button" at bounding box center [87, 23] width 9 height 9
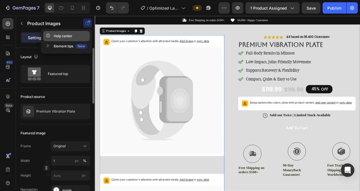
click at [88, 40] on button "Help center" at bounding box center [66, 36] width 46 height 10
click at [186, 81] on icon at bounding box center [176, 103] width 70 height 61
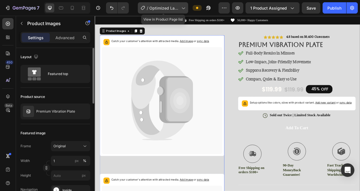
click at [179, 3] on div "/ Optimized Landing Page Template" at bounding box center [163, 7] width 50 height 11
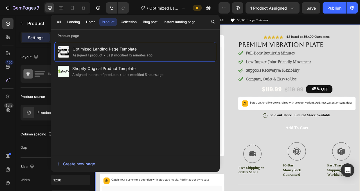
drag, startPoint x: 266, startPoint y: 29, endPoint x: 344, endPoint y: 26, distance: 77.8
click at [258, 52] on div "Catch your customer's attention with attracted media. Add image or sync data" at bounding box center [180, 117] width 159 height 153
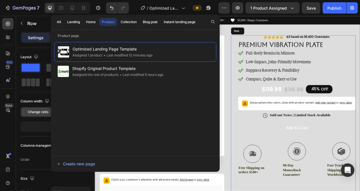
click at [275, 52] on div "Icon Icon Icon Icon Icon Icon List 4.8 based on 56,400 Customers Text Block Row…" at bounding box center [347, 161] width 159 height 240
click at [217, 53] on div "Optimized Landing Page Template Assigned 1 product • Last modified 12 minutes a…" at bounding box center [135, 96] width 169 height 115
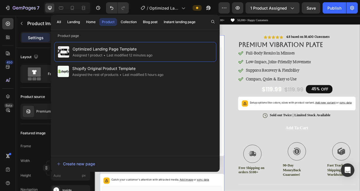
drag, startPoint x: 256, startPoint y: 60, endPoint x: 249, endPoint y: 44, distance: 17.6
click at [256, 60] on icon at bounding box center [180, 123] width 154 height 136
click at [105, 24] on button "Product" at bounding box center [108, 22] width 18 height 8
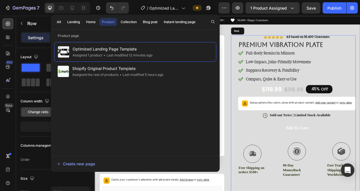
click at [271, 51] on div "Icon Icon Icon Icon Icon Icon List 4.8 based on 56,400 Customers Text Block Row…" at bounding box center [347, 161] width 159 height 240
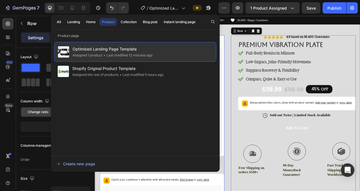
click at [195, 46] on div "Optimized Landing Page Template Assigned 1 product • Last modified 12 minutes a…" at bounding box center [135, 52] width 162 height 20
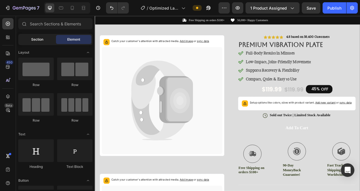
click at [39, 40] on span "Section" at bounding box center [37, 39] width 12 height 5
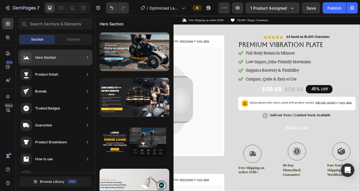
click at [82, 55] on div "Hero Section" at bounding box center [55, 58] width 74 height 16
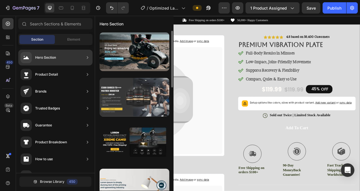
click at [117, 85] on div at bounding box center [135, 97] width 70 height 39
click at [122, 94] on div at bounding box center [135, 97] width 70 height 39
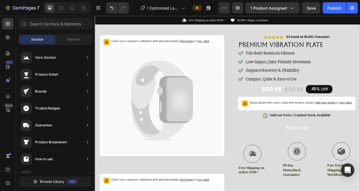
scroll to position [64, 0]
click at [68, 41] on span "Element" at bounding box center [73, 39] width 13 height 5
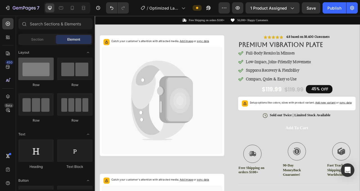
click at [39, 75] on div at bounding box center [35, 68] width 35 height 23
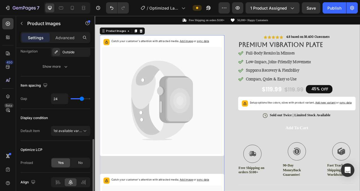
scroll to position [273, 0]
click at [64, 127] on button "1st available variant" at bounding box center [70, 130] width 39 height 10
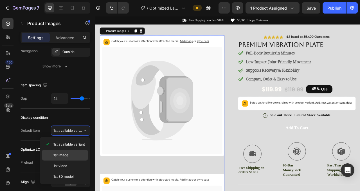
click at [63, 153] on span "1st image" at bounding box center [61, 154] width 15 height 5
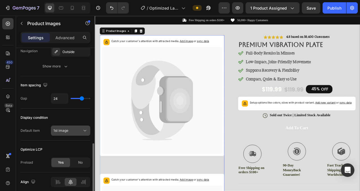
click at [67, 132] on span "1st image" at bounding box center [61, 130] width 15 height 4
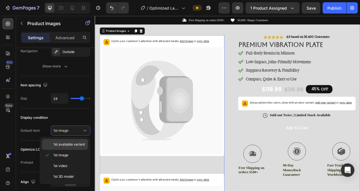
click at [67, 145] on span "1st available variant" at bounding box center [70, 144] width 32 height 5
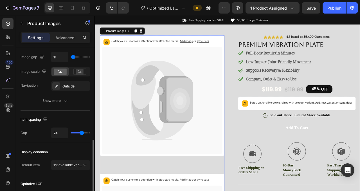
scroll to position [234, 0]
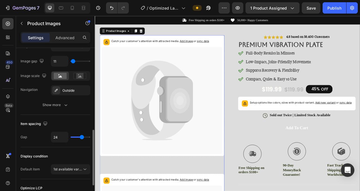
type input "6"
click at [74, 136] on input "range" at bounding box center [81, 136] width 20 height 1
type input "21"
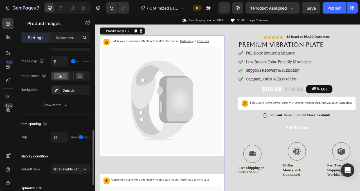
click at [81, 137] on input "range" at bounding box center [81, 136] width 20 height 1
click at [82, 137] on input "range" at bounding box center [81, 136] width 20 height 1
type input "26"
click at [82, 137] on input "range" at bounding box center [81, 136] width 20 height 1
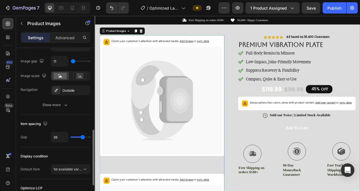
type input "25"
type input "24"
click at [82, 137] on input "range" at bounding box center [81, 136] width 20 height 1
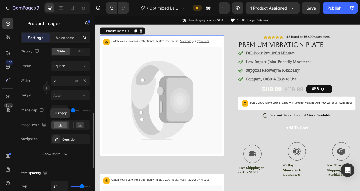
scroll to position [183, 0]
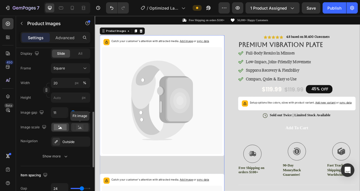
click at [80, 128] on icon at bounding box center [80, 127] width 4 height 2
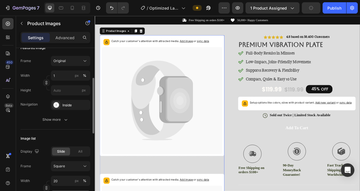
scroll to position [83, 0]
